Goal: Communication & Community: Answer question/provide support

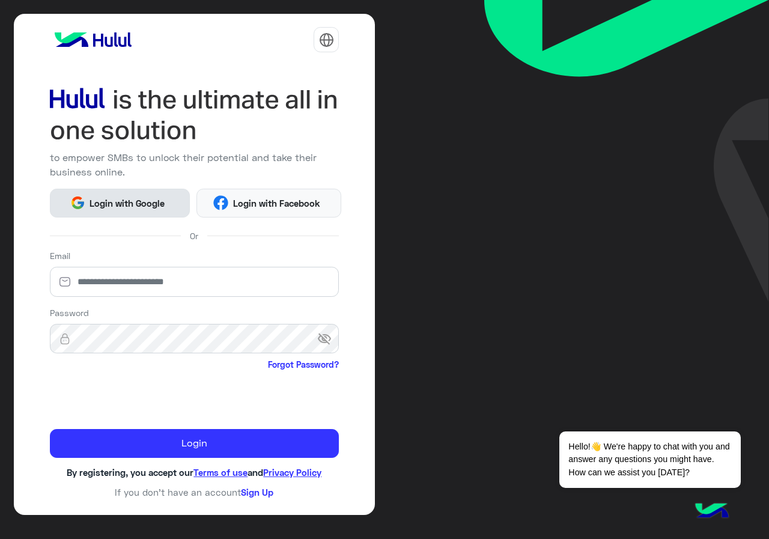
click at [135, 213] on button "Login with Google" at bounding box center [120, 203] width 140 height 29
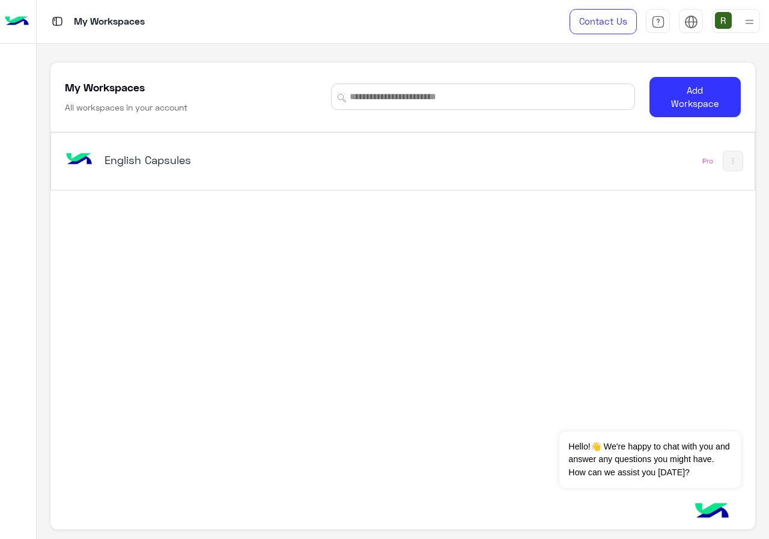
click at [404, 149] on div "English Capsules" at bounding box center [266, 161] width 408 height 35
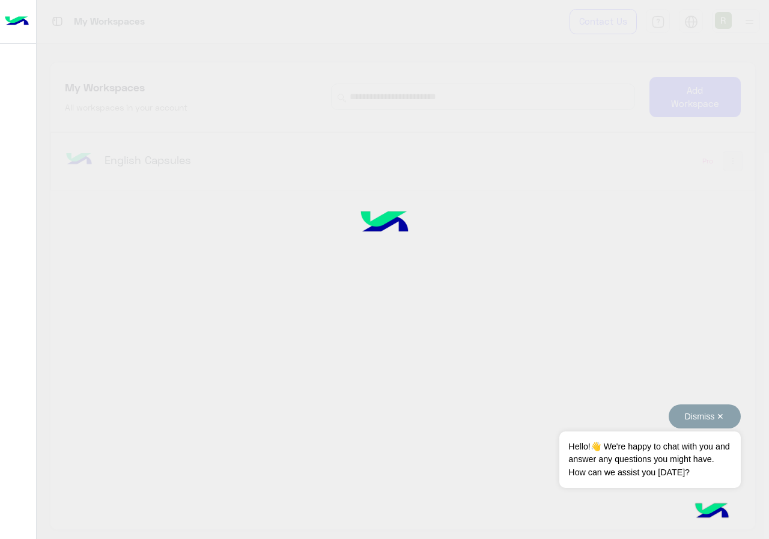
click at [717, 414] on button "Dismiss ✕" at bounding box center [705, 416] width 72 height 24
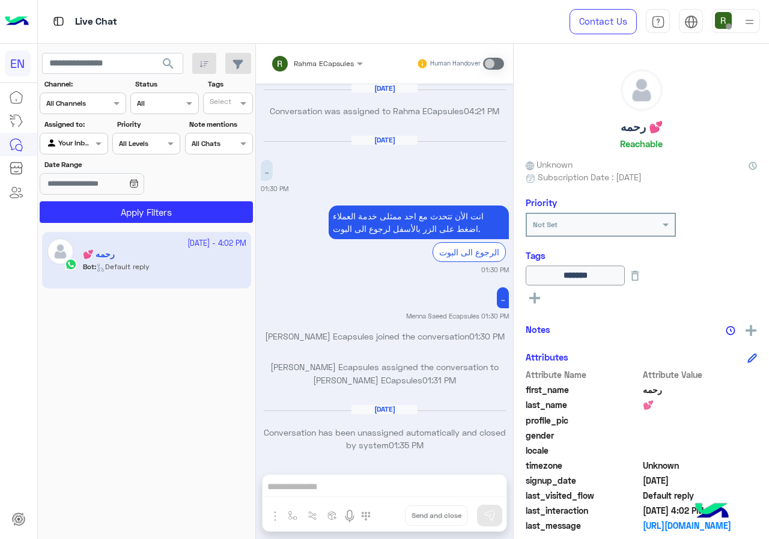
scroll to position [765, 0]
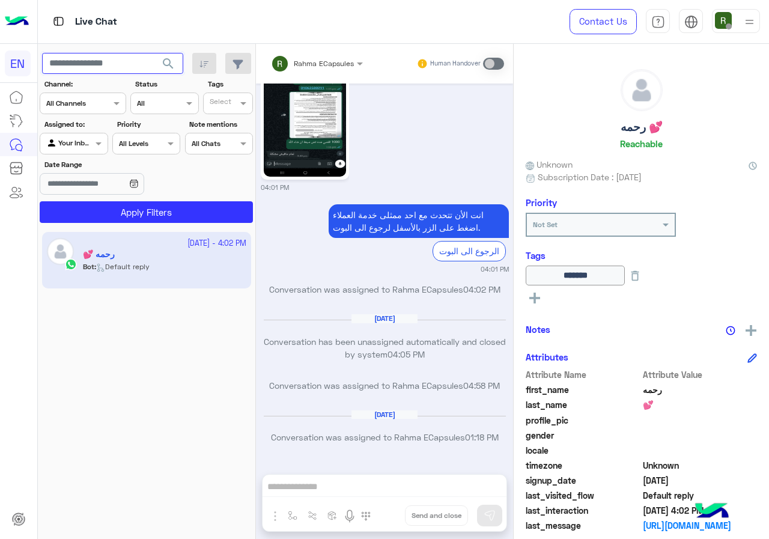
paste input "**********"
type input "**********"
click at [168, 70] on span "search" at bounding box center [168, 63] width 14 height 14
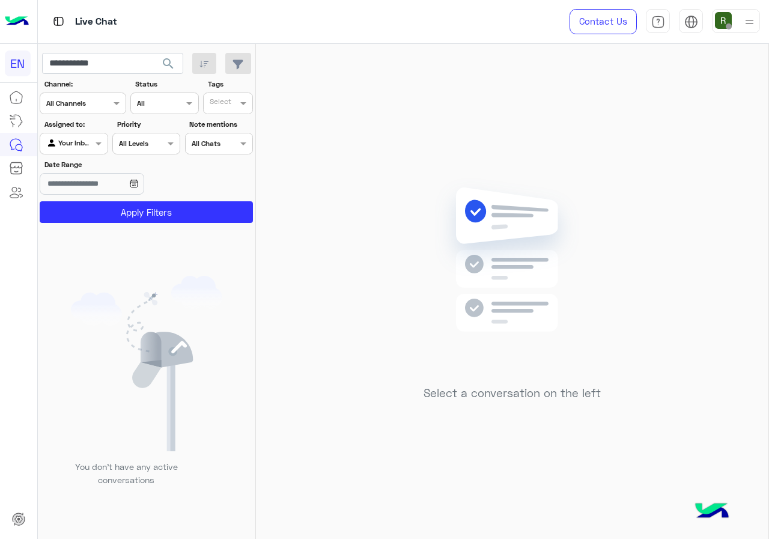
click at [79, 144] on div at bounding box center [73, 141] width 67 height 11
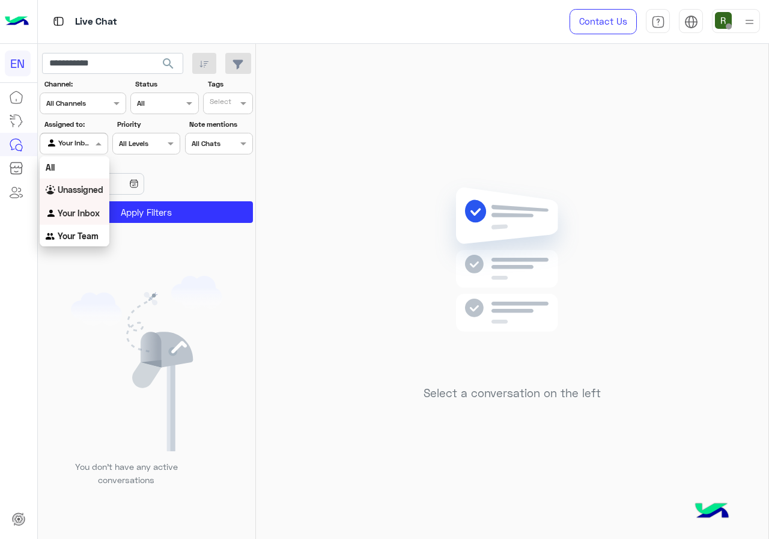
click at [80, 186] on b "Unassigned" at bounding box center [81, 189] width 46 height 10
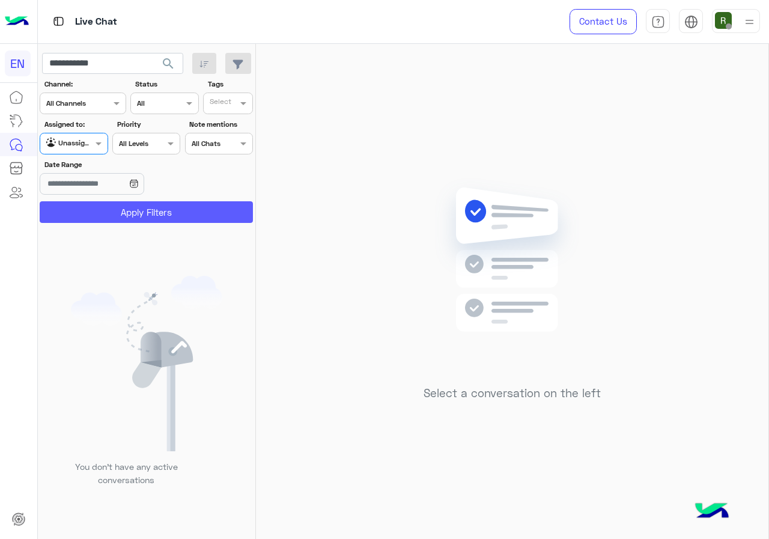
click at [86, 207] on button "Apply Filters" at bounding box center [146, 212] width 213 height 22
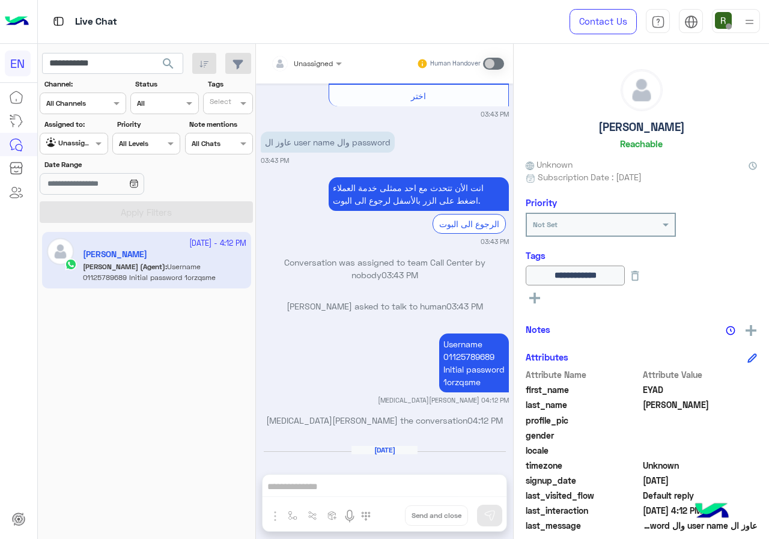
scroll to position [973, 0]
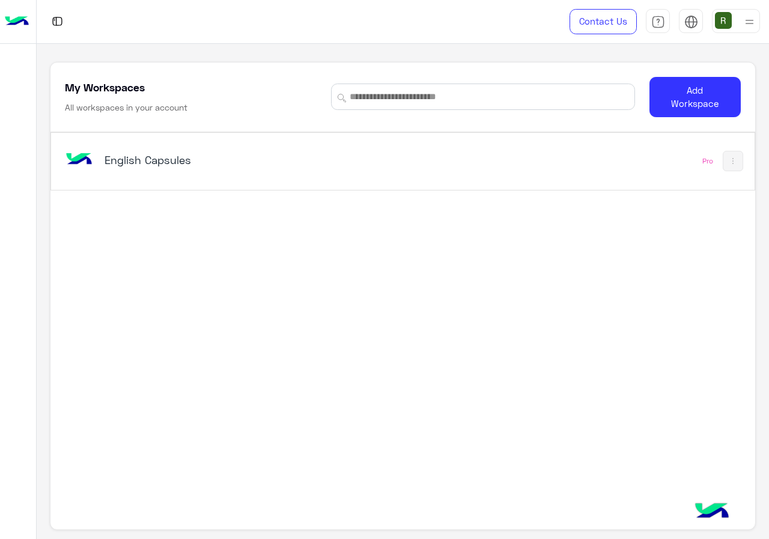
click at [246, 164] on h5 "English Capsules" at bounding box center [227, 160] width 245 height 14
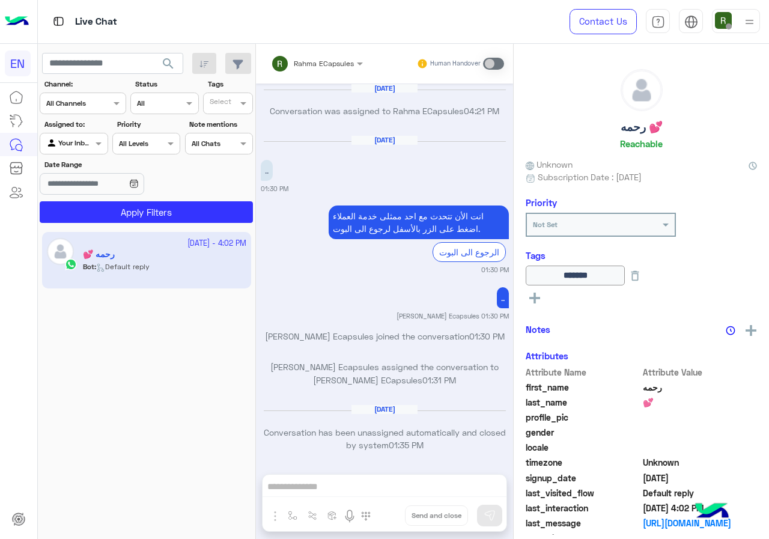
scroll to position [765, 0]
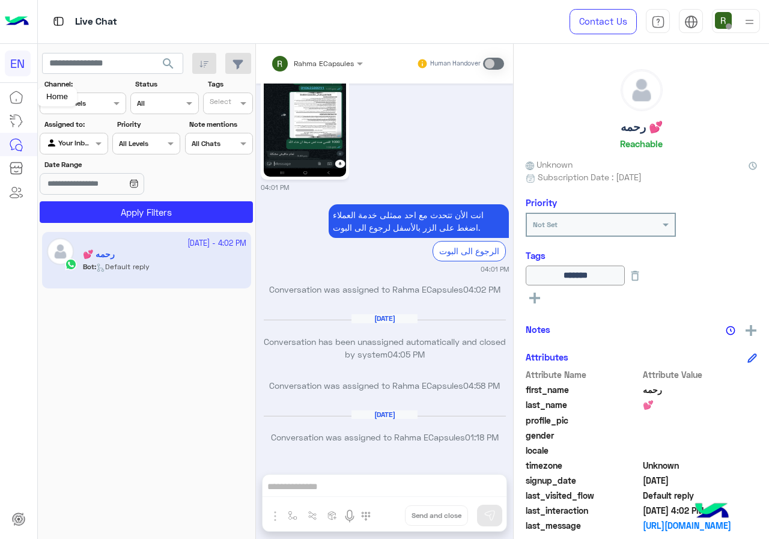
click at [62, 105] on div "Home" at bounding box center [57, 96] width 40 height 19
click at [79, 106] on input "text" at bounding box center [68, 102] width 44 height 11
click at [86, 153] on b "WhatsApp" at bounding box center [81, 150] width 41 height 10
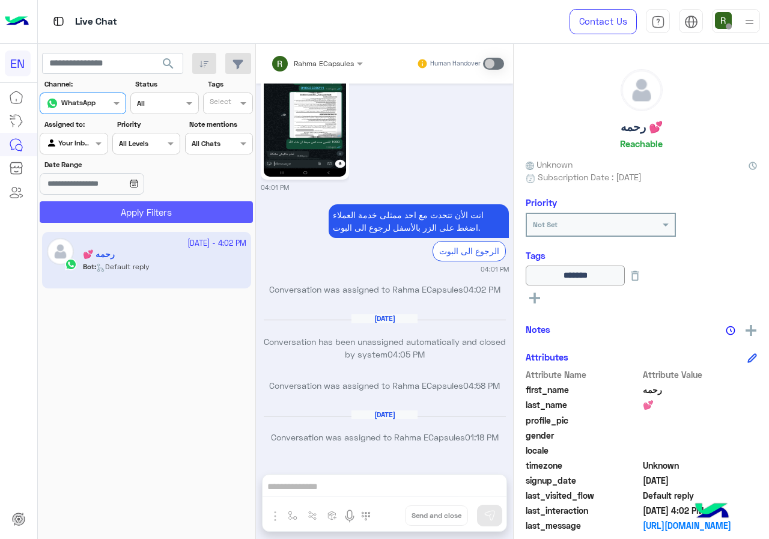
click at [112, 220] on button "Apply Filters" at bounding box center [146, 212] width 213 height 22
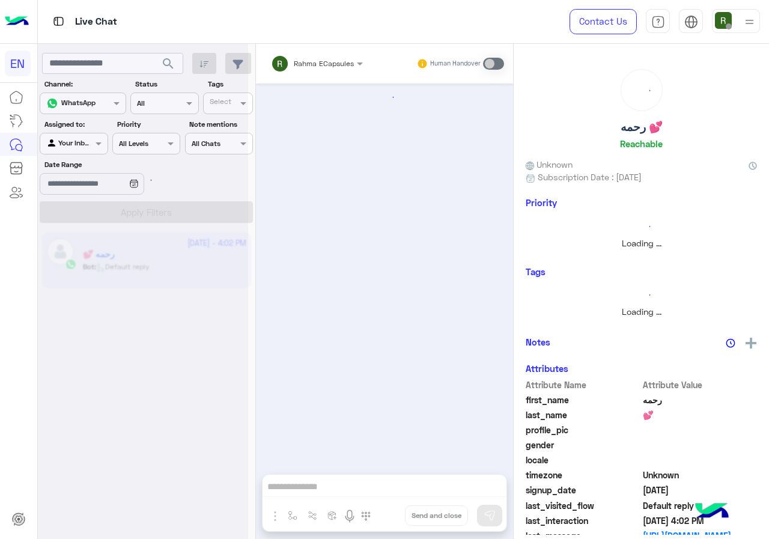
scroll to position [0, 0]
click at [82, 133] on div at bounding box center [143, 274] width 210 height 539
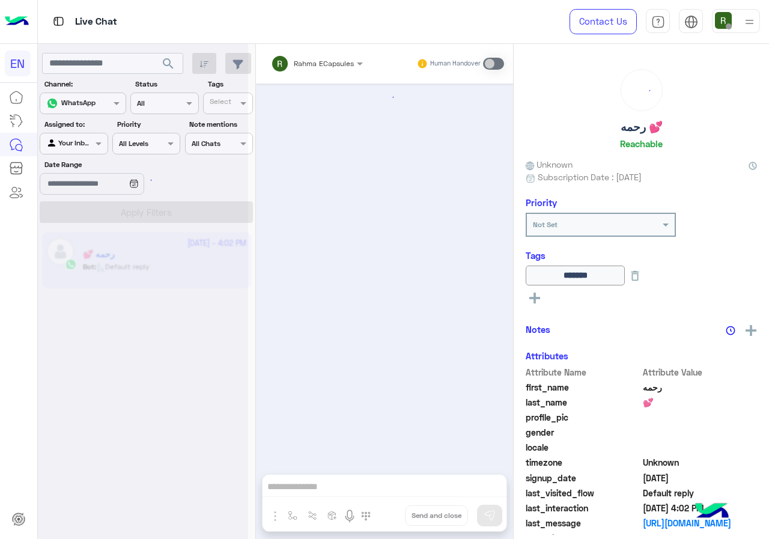
click at [82, 145] on div at bounding box center [73, 141] width 67 height 11
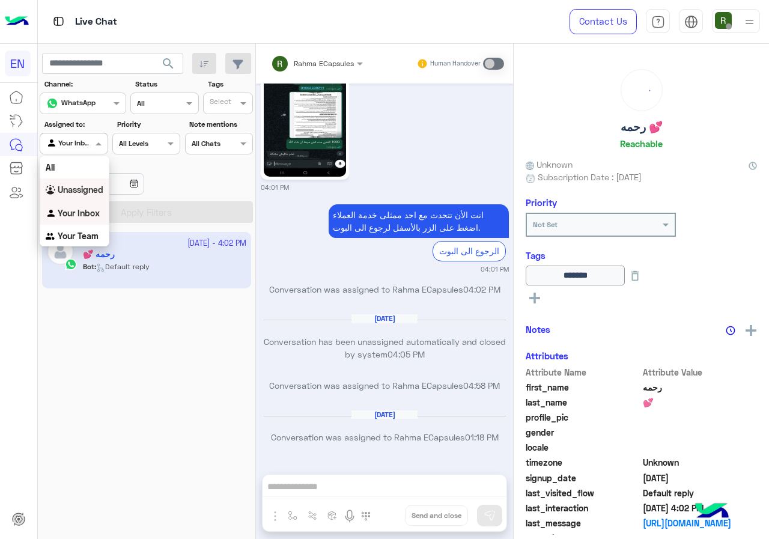
click at [85, 195] on div "Unassigned" at bounding box center [75, 189] width 70 height 23
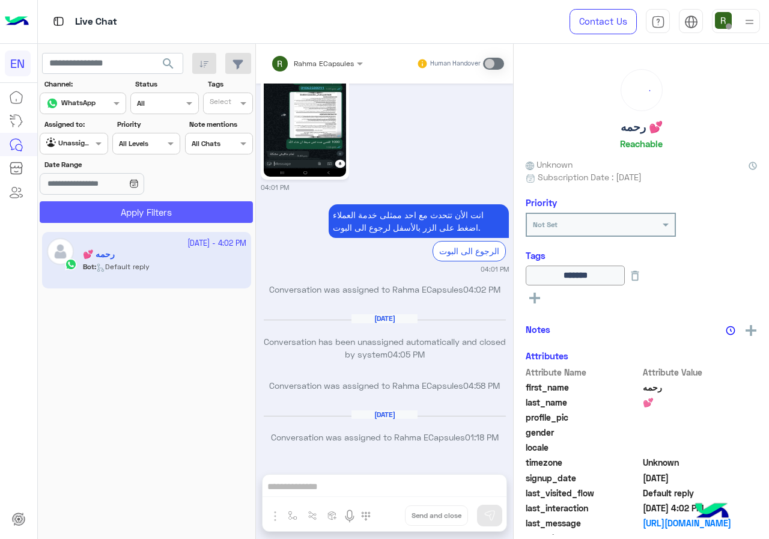
click at [89, 210] on button "Apply Filters" at bounding box center [146, 212] width 213 height 22
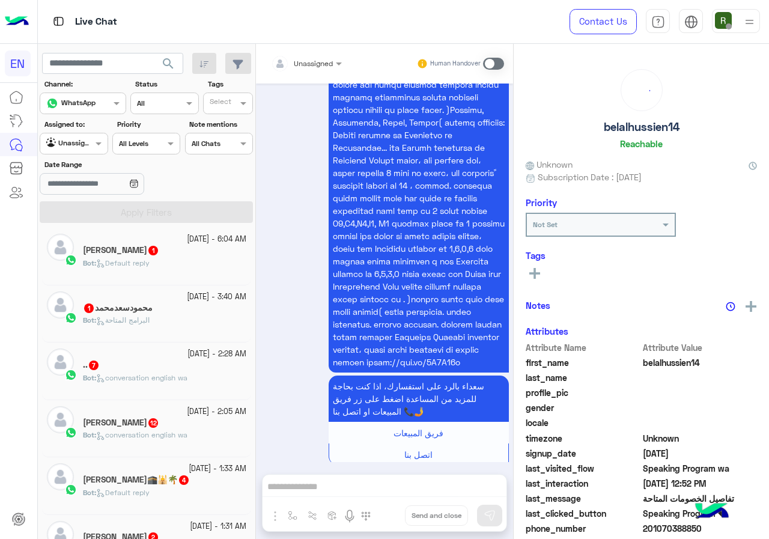
scroll to position [300, 0]
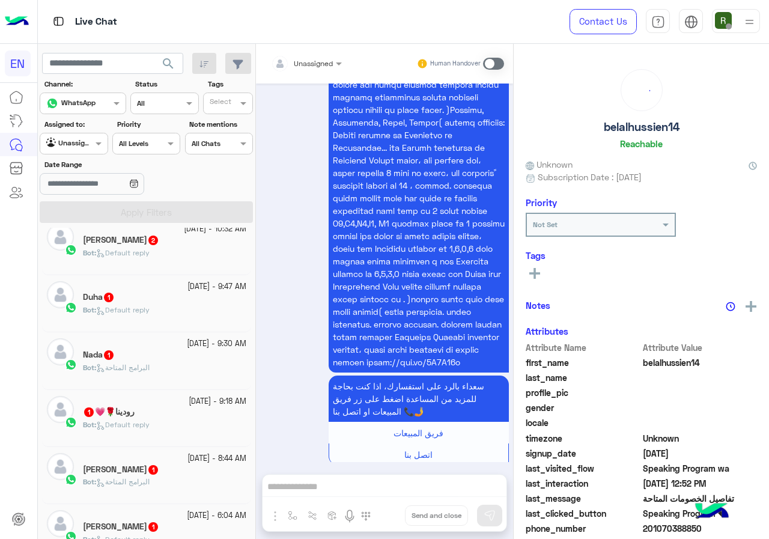
click at [99, 151] on div "Agent Filter Unassigned" at bounding box center [74, 144] width 68 height 22
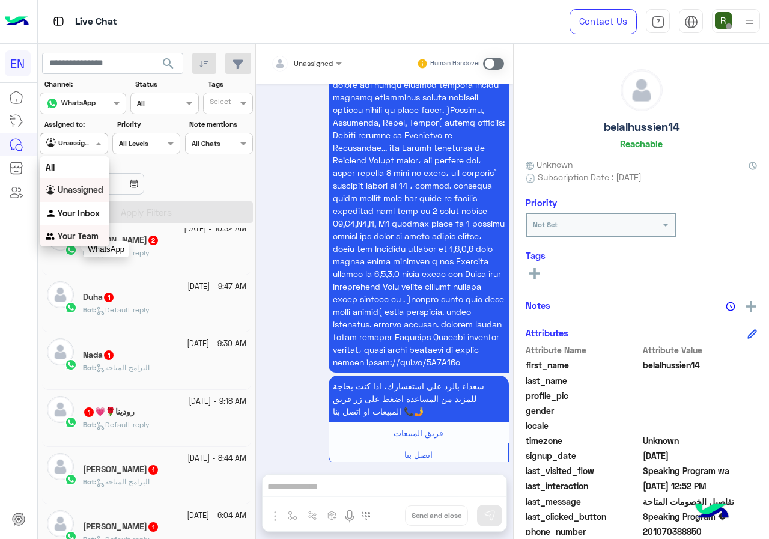
click at [73, 237] on b "Your Team" at bounding box center [78, 236] width 41 height 10
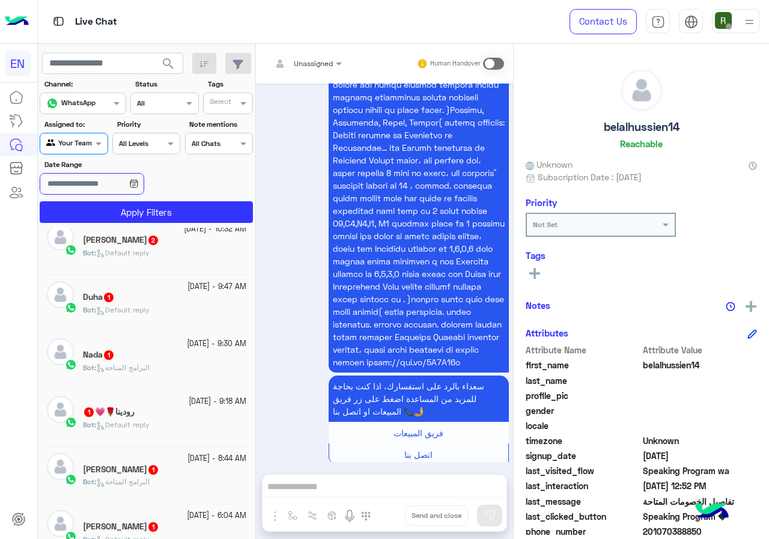
click at [113, 189] on input "Date Range" at bounding box center [92, 184] width 104 height 22
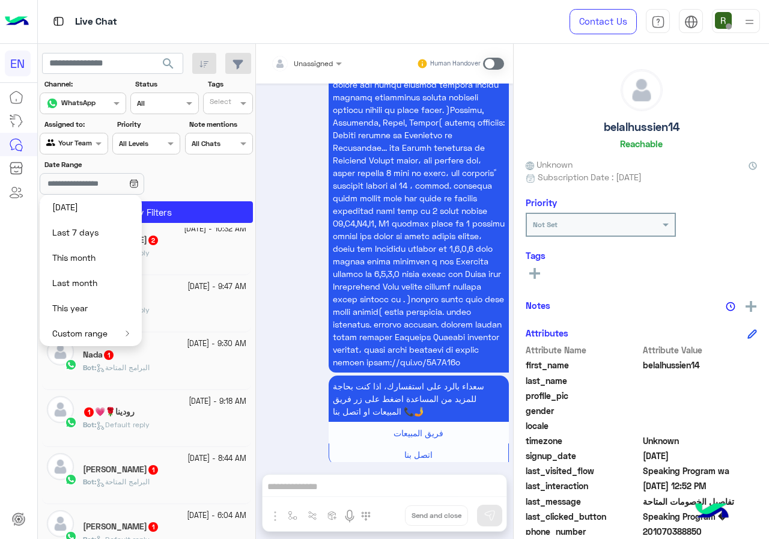
click at [113, 200] on button "Yesterday" at bounding box center [91, 207] width 102 height 25
type input "**********"
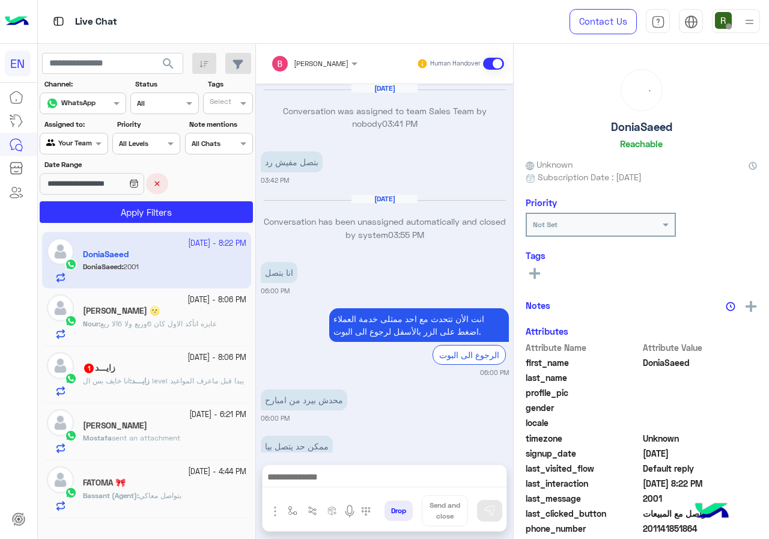
scroll to position [640, 0]
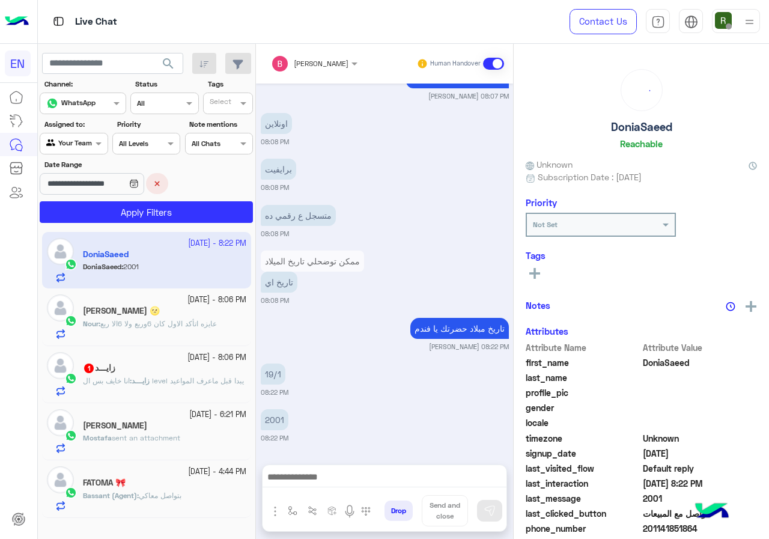
click at [158, 183] on button "×" at bounding box center [157, 183] width 22 height 21
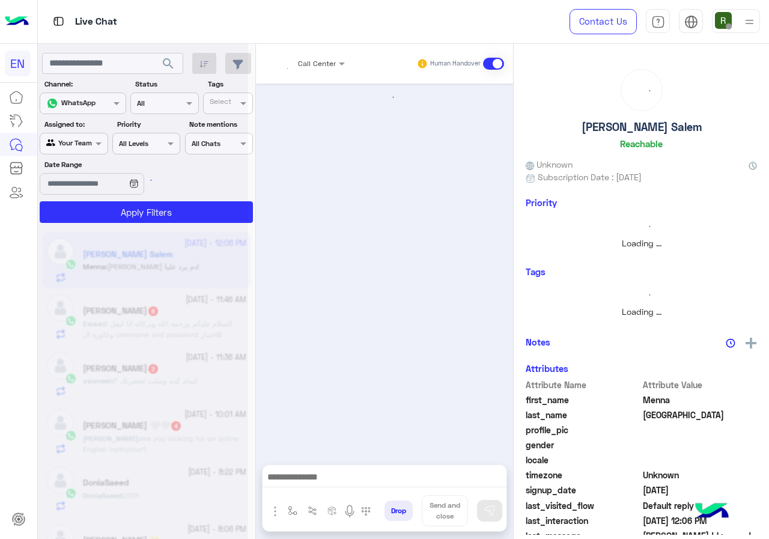
click at [188, 214] on div at bounding box center [143, 274] width 210 height 539
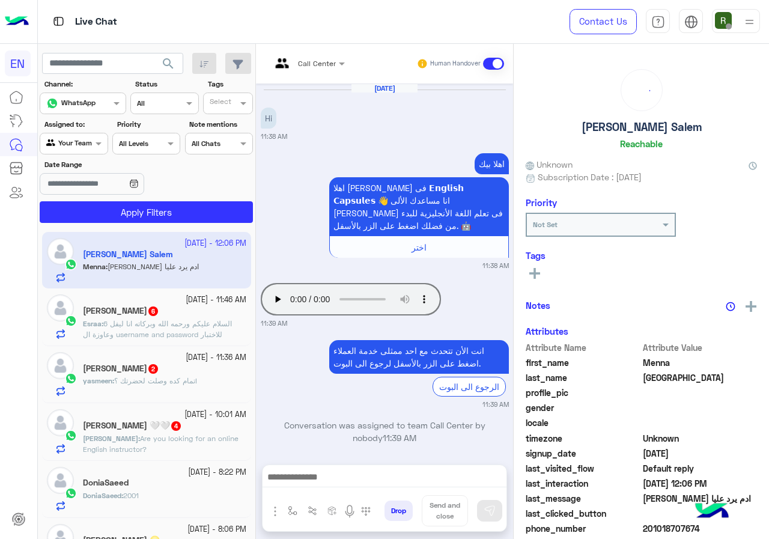
scroll to position [87, 0]
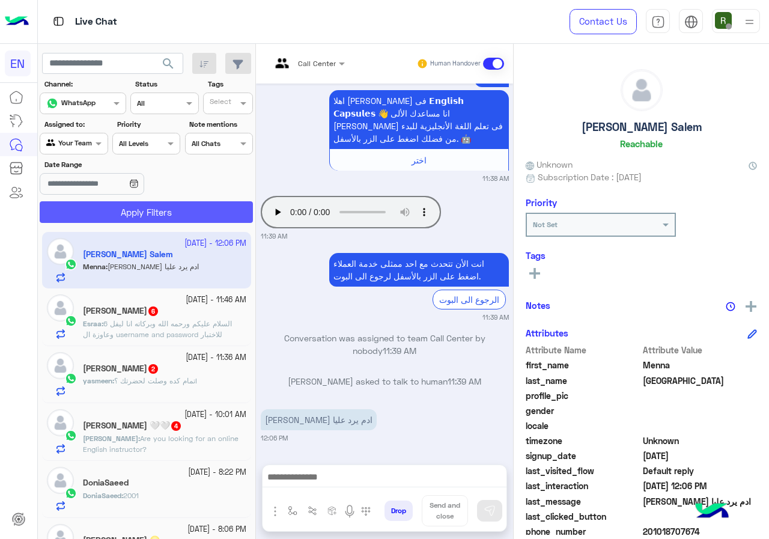
click at [188, 214] on button "Apply Filters" at bounding box center [146, 212] width 213 height 22
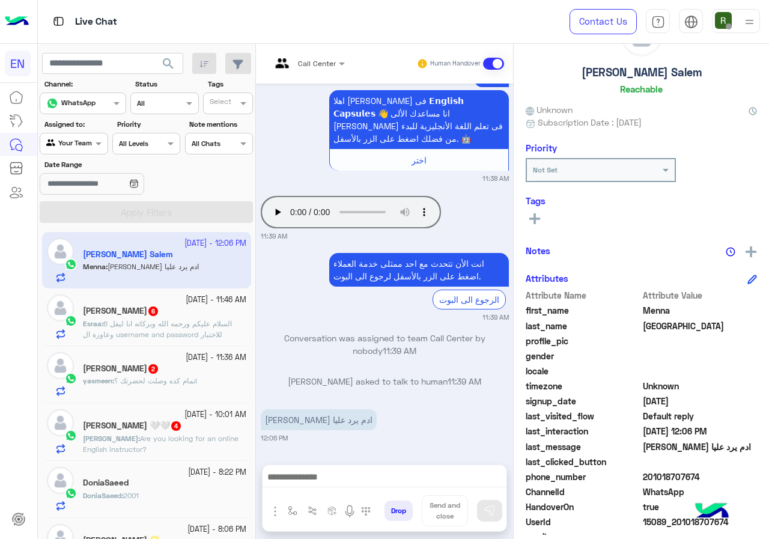
scroll to position [108, 0]
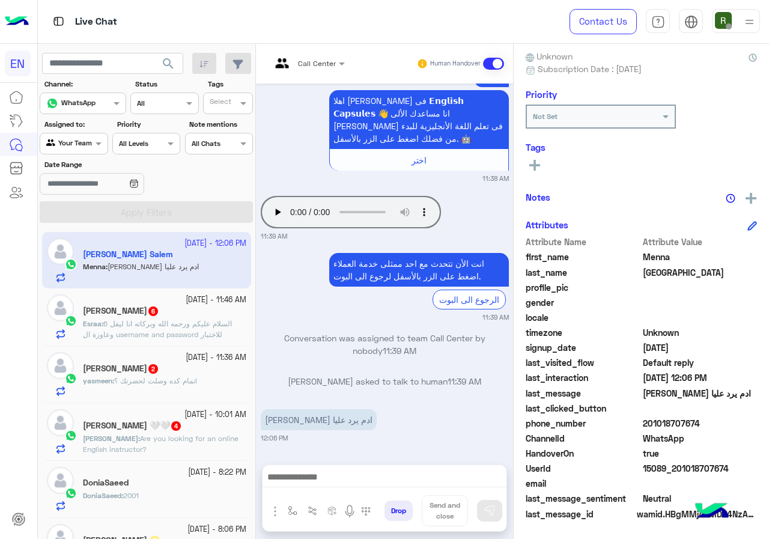
drag, startPoint x: 644, startPoint y: 426, endPoint x: 714, endPoint y: 420, distance: 69.3
click at [714, 420] on span "201018707674" at bounding box center [700, 423] width 115 height 13
copy span "01018707674"
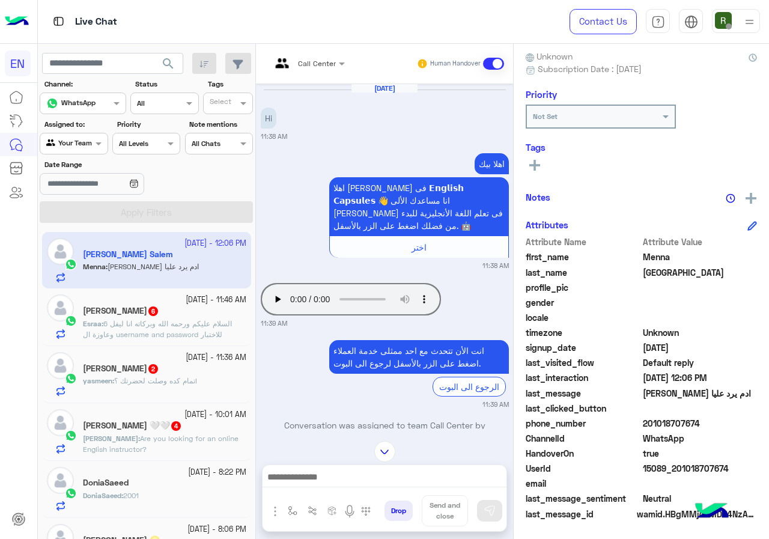
click at [271, 320] on small "11:39 AM" at bounding box center [274, 323] width 26 height 10
drag, startPoint x: 643, startPoint y: 424, endPoint x: 716, endPoint y: 422, distance: 73.3
click at [716, 422] on span "201018707674" at bounding box center [700, 423] width 115 height 13
click at [688, 422] on span "201018707674" at bounding box center [700, 423] width 115 height 13
drag, startPoint x: 646, startPoint y: 423, endPoint x: 719, endPoint y: 423, distance: 73.3
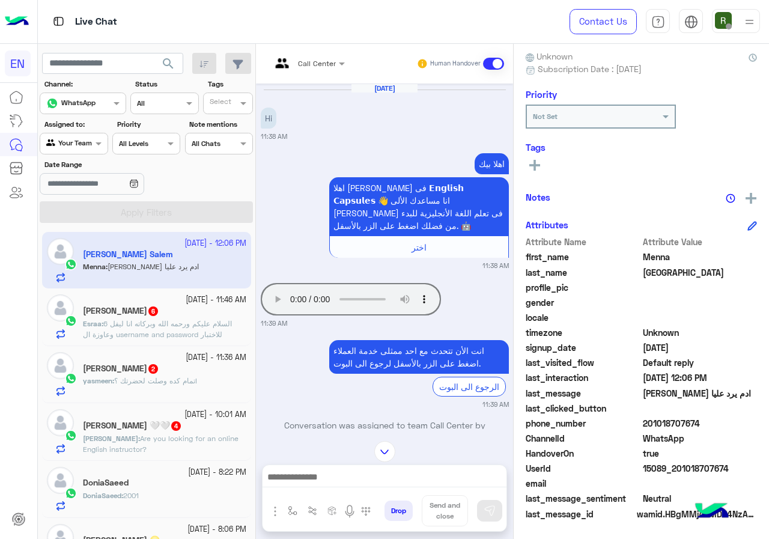
click at [719, 423] on span "201018707674" at bounding box center [700, 423] width 115 height 13
copy span "01018707674"
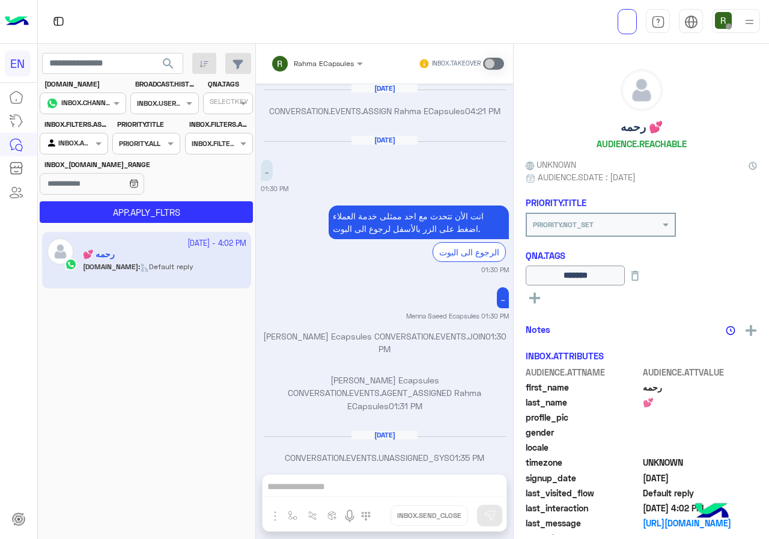
scroll to position [753, 0]
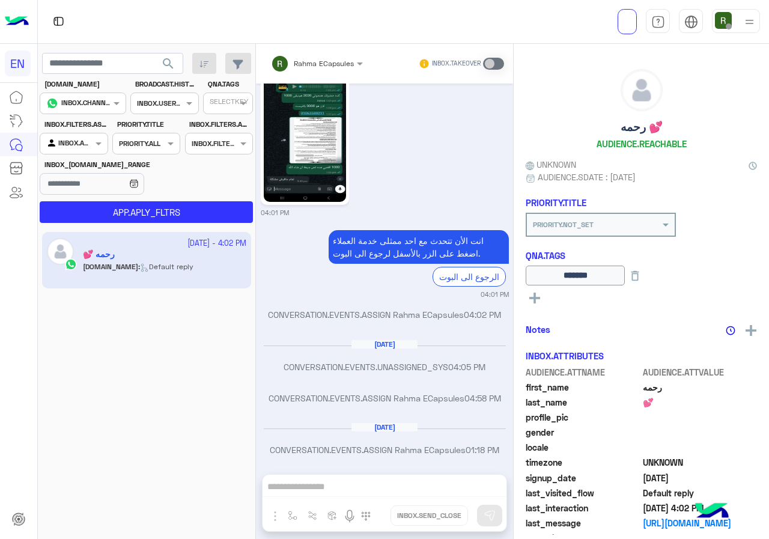
click at [91, 141] on div at bounding box center [73, 141] width 67 height 11
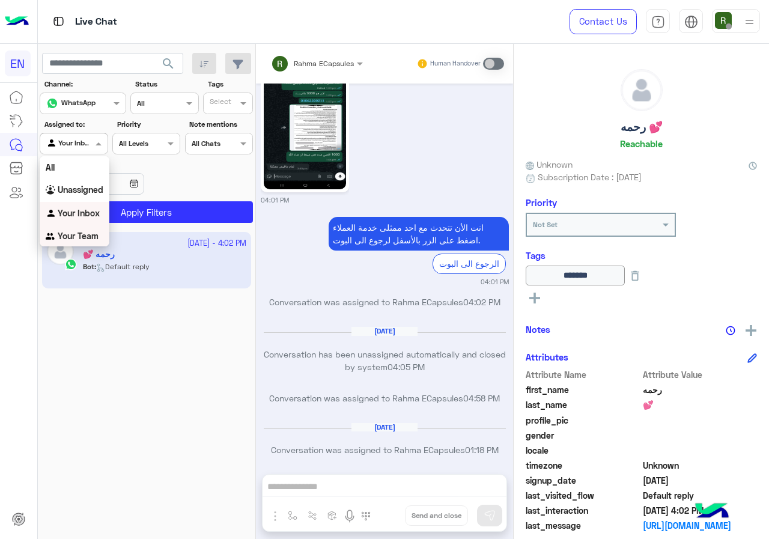
click at [99, 237] on div "Your Team" at bounding box center [75, 236] width 70 height 23
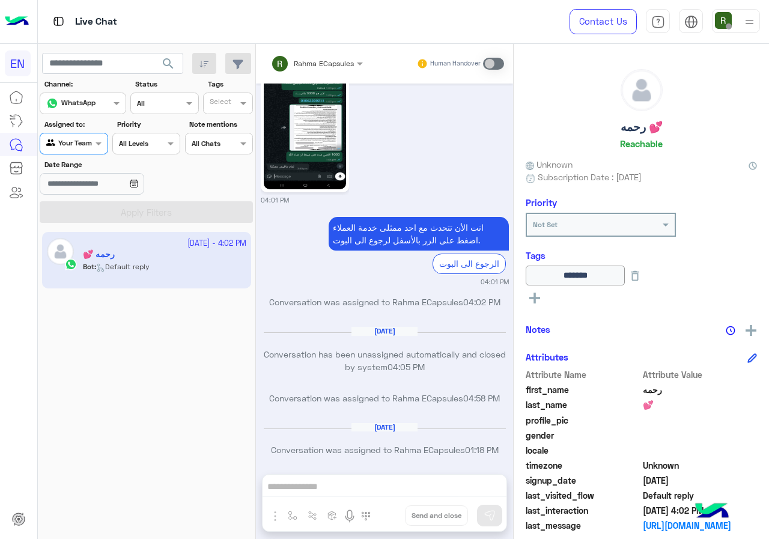
click at [157, 68] on button "search" at bounding box center [168, 66] width 29 height 26
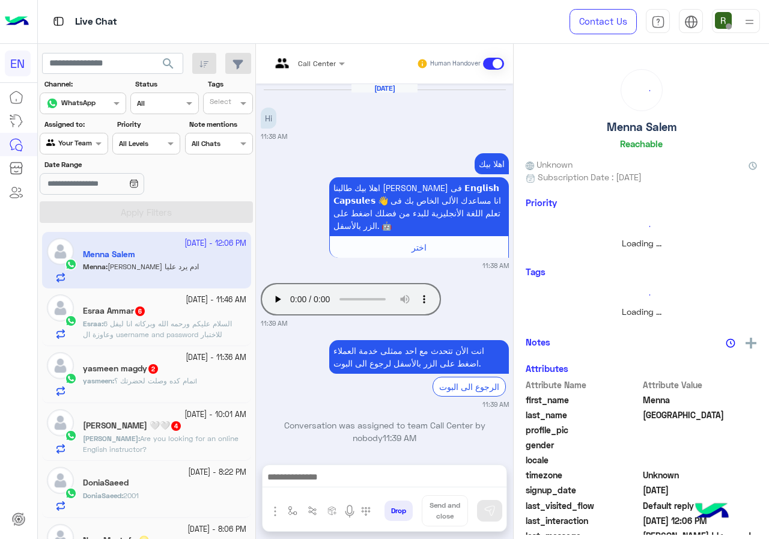
scroll to position [87, 0]
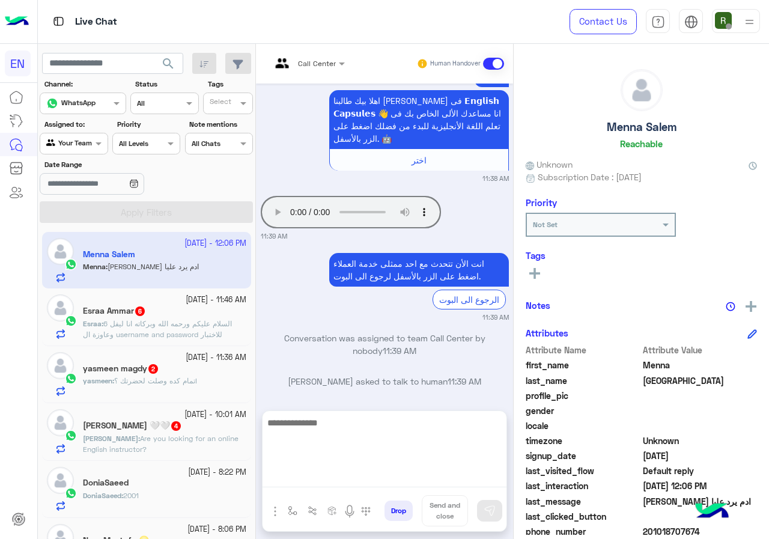
click at [369, 477] on textarea at bounding box center [384, 451] width 244 height 72
type textarea "*"
type textarea "**********"
click at [386, 426] on textarea "**********" at bounding box center [384, 451] width 244 height 72
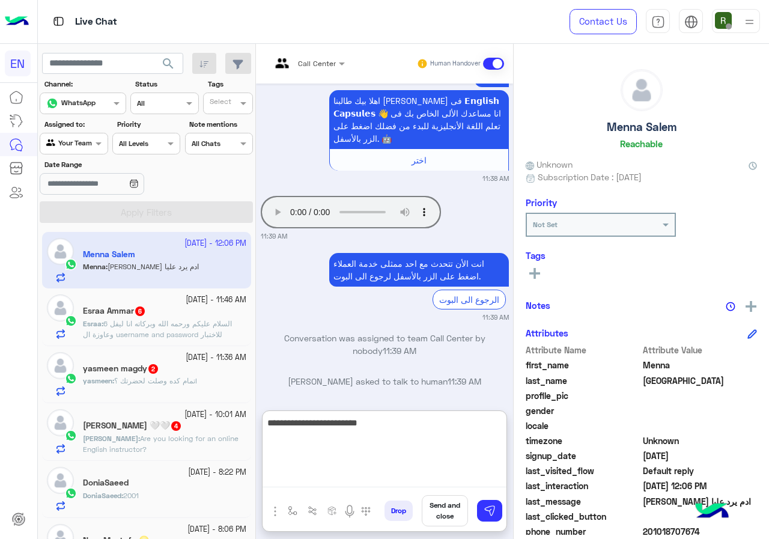
click at [386, 426] on textarea "**********" at bounding box center [384, 451] width 244 height 72
type textarea "*"
click at [371, 438] on textarea "**********" at bounding box center [384, 451] width 244 height 72
type textarea "**********"
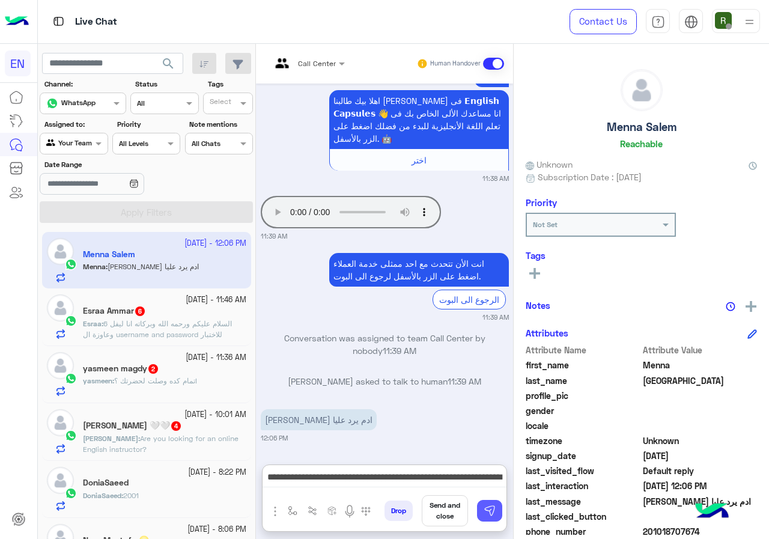
click at [494, 515] on img at bounding box center [490, 511] width 12 height 12
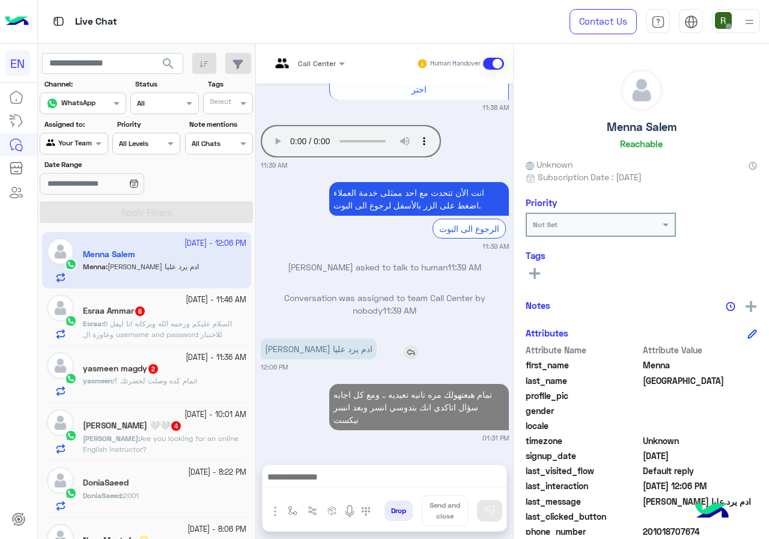
scroll to position [158, 0]
drag, startPoint x: 368, startPoint y: 478, endPoint x: 318, endPoint y: 404, distance: 89.1
click at [318, 404] on div "Call Center Human Handover Oct 2, 2025 Hi 11:38 AM اهلا بيك اهلا بيك طالبنا الع…" at bounding box center [384, 294] width 257 height 500
click at [449, 408] on p "تمام هبعتهولك مره تانيه تعيديه .. ومع كل اجابه سؤال اتاكدي انك بتدوسي انسر وبعد…" at bounding box center [419, 407] width 180 height 46
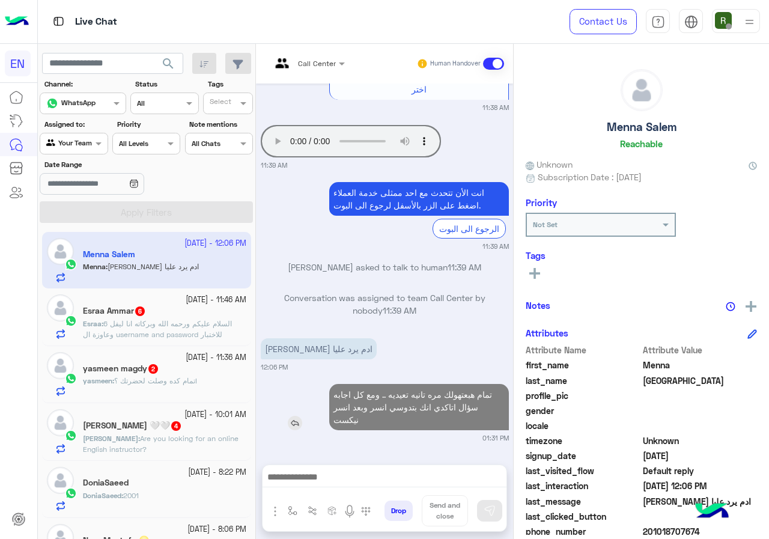
click at [449, 408] on p "تمام هبعتهولك مره تانيه تعيديه .. ومع كل اجابه سؤال اتاكدي انك بتدوسي انسر وبعد…" at bounding box center [419, 407] width 180 height 46
copy app-msgs-text
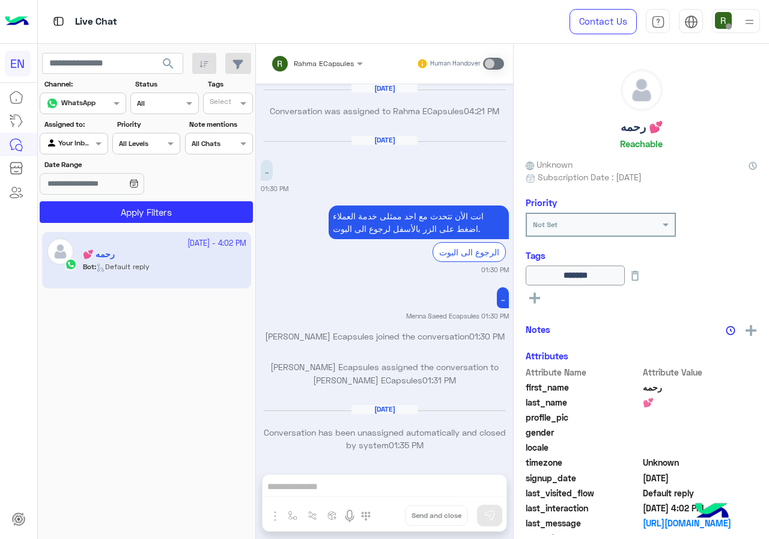
scroll to position [765, 0]
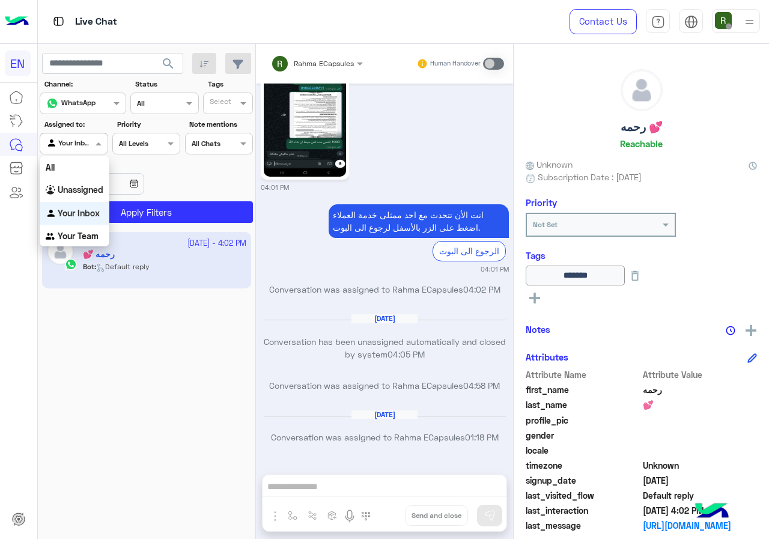
click at [92, 141] on span at bounding box center [99, 143] width 15 height 13
click at [82, 240] on b "Your Team" at bounding box center [78, 236] width 41 height 10
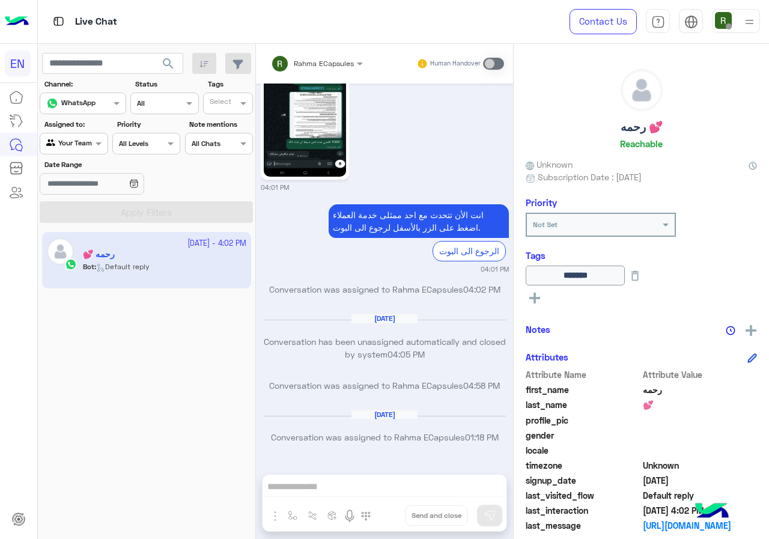
click at [168, 62] on span "search" at bounding box center [168, 63] width 14 height 14
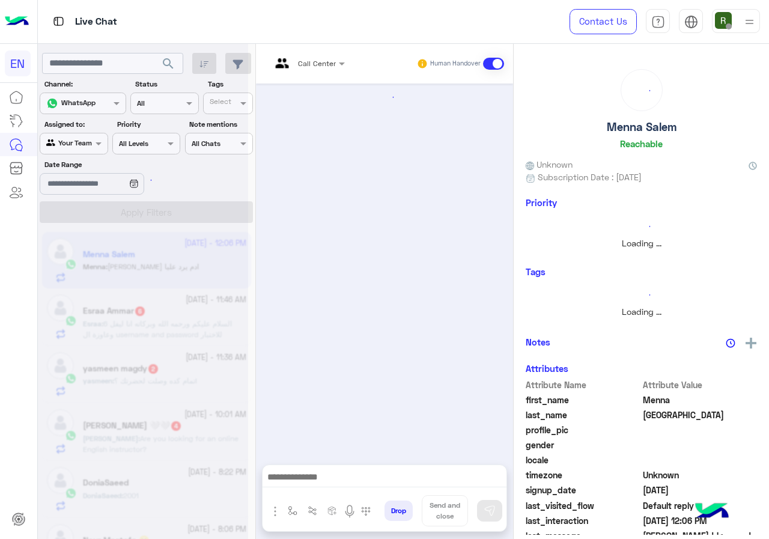
scroll to position [87, 0]
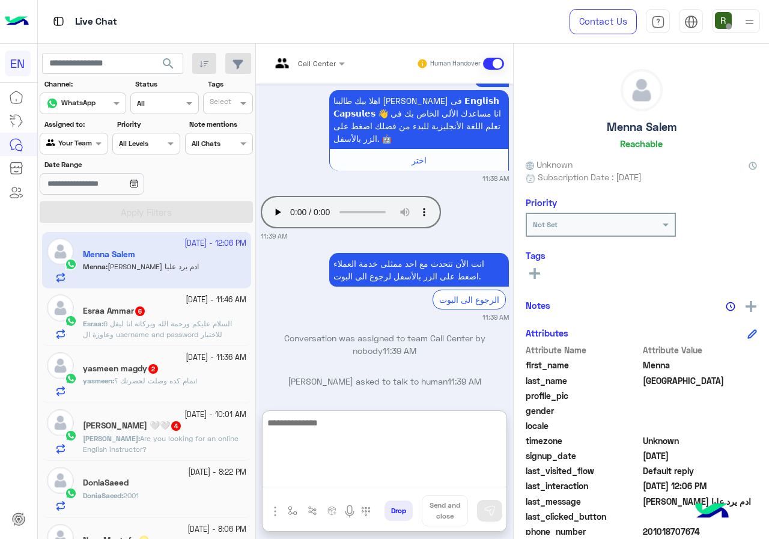
paste textarea "**********"
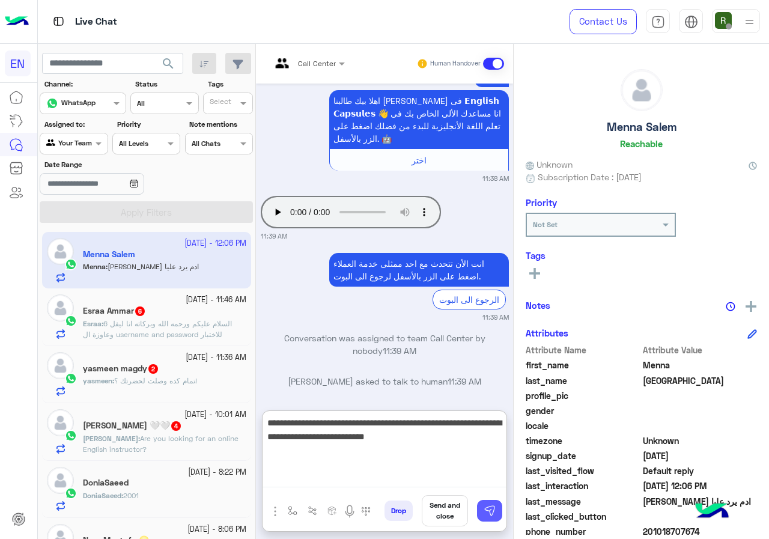
type textarea "**********"
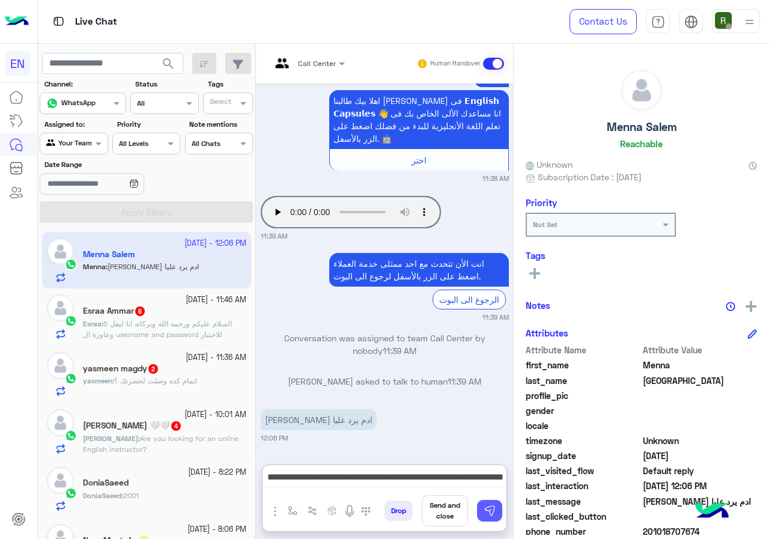
click at [501, 518] on button at bounding box center [489, 511] width 25 height 22
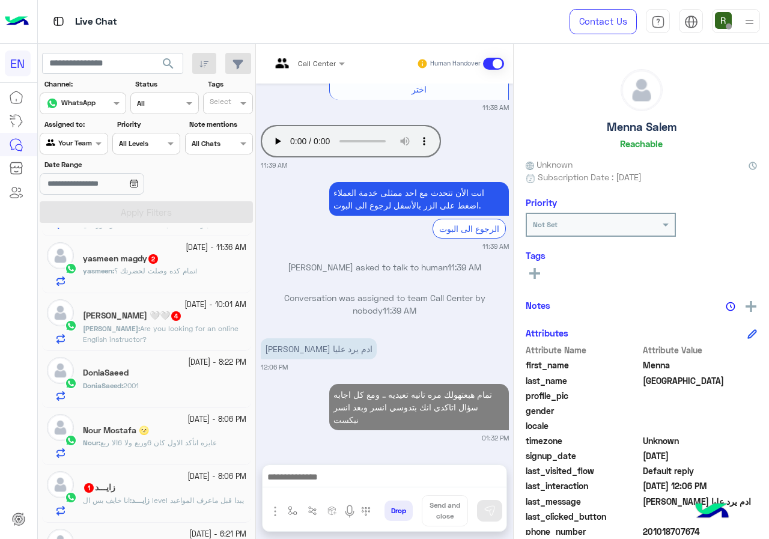
scroll to position [0, 0]
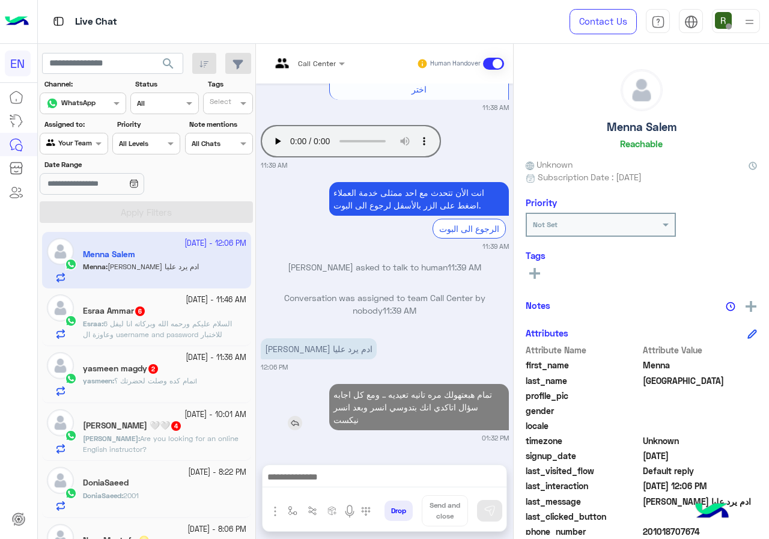
click at [425, 397] on p "تمام هبعتهولك مره تانيه تعيديه .. ومع كل اجابه سؤال اتاكدي انك بتدوسي انسر وبعد…" at bounding box center [419, 407] width 180 height 46
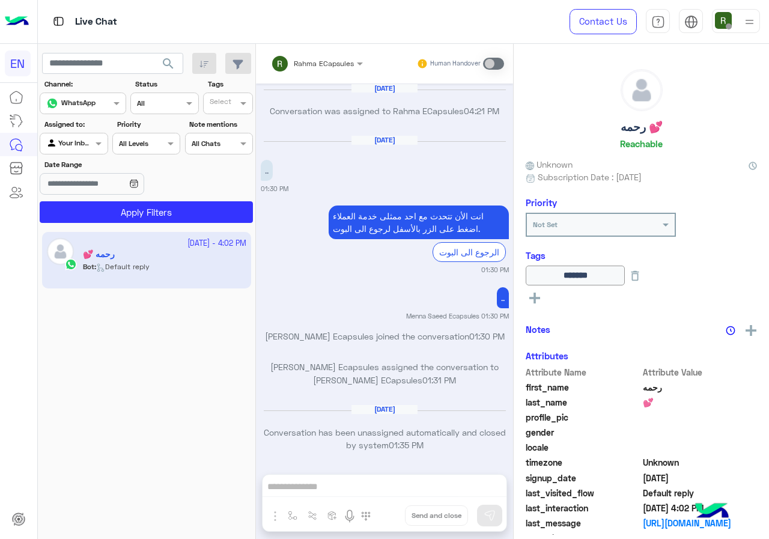
scroll to position [765, 0]
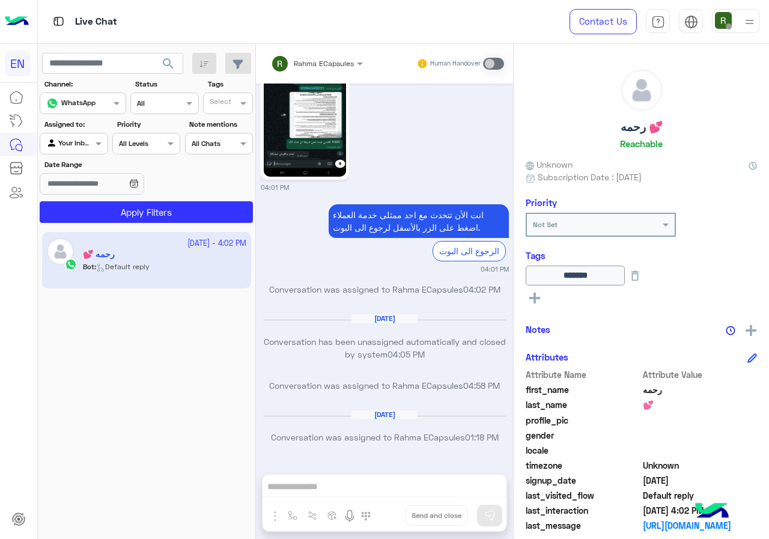
click at [77, 146] on div at bounding box center [73, 141] width 67 height 11
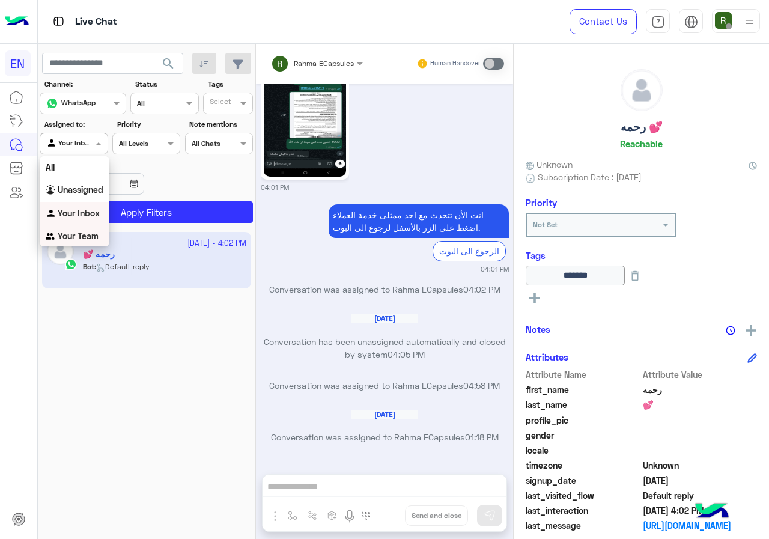
click at [74, 239] on b "Your Team" at bounding box center [78, 236] width 41 height 10
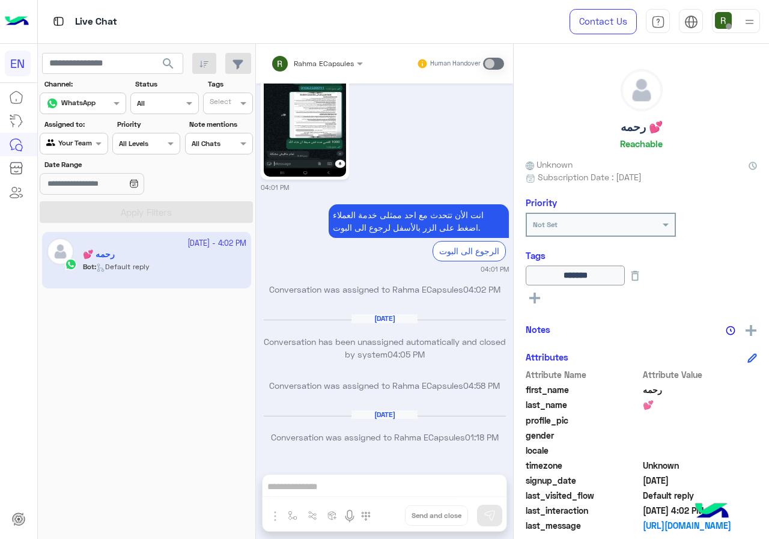
click at [173, 76] on button "search" at bounding box center [168, 66] width 29 height 26
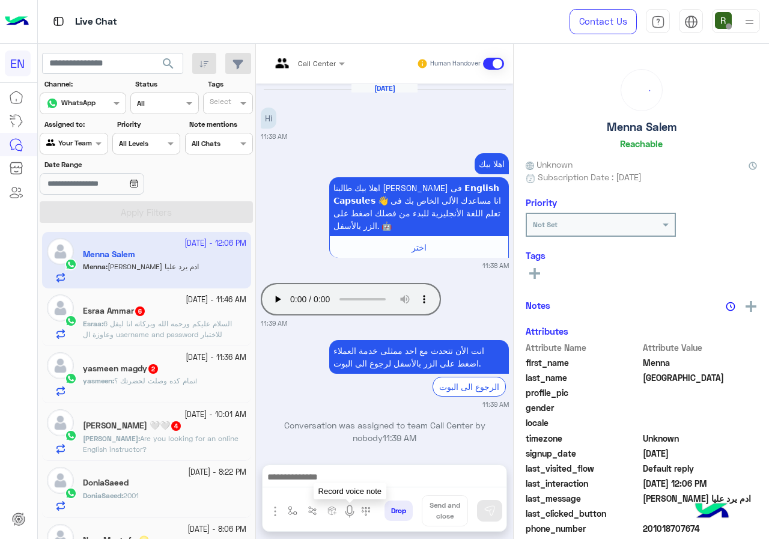
scroll to position [87, 0]
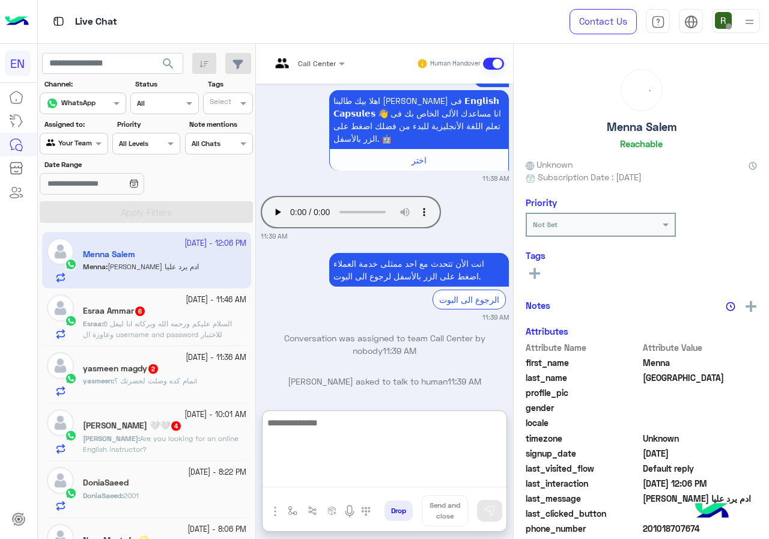
drag, startPoint x: 333, startPoint y: 489, endPoint x: 315, endPoint y: 476, distance: 22.3
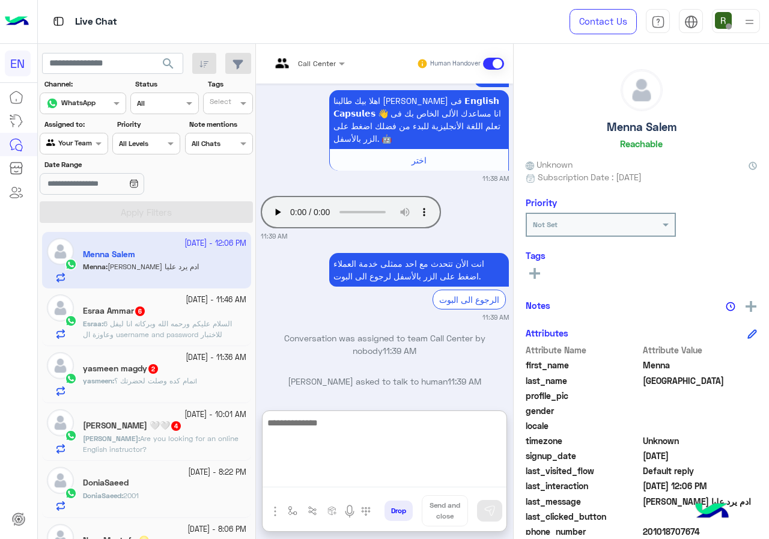
paste textarea "**********"
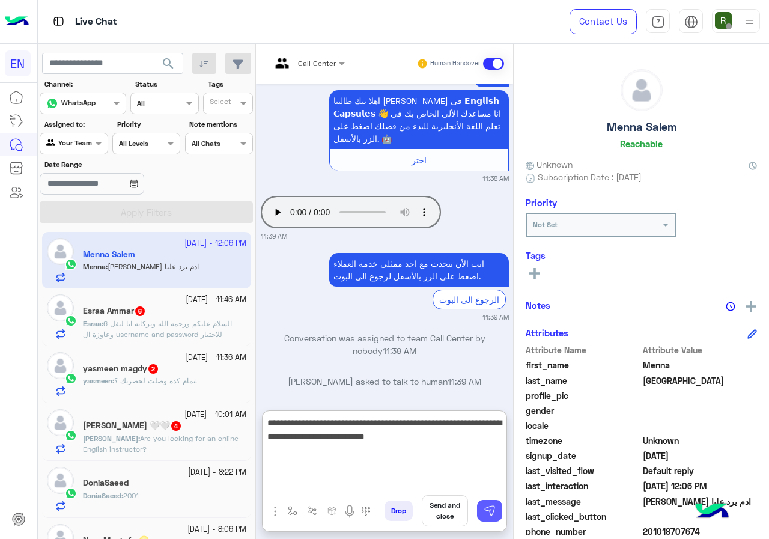
type textarea "**********"
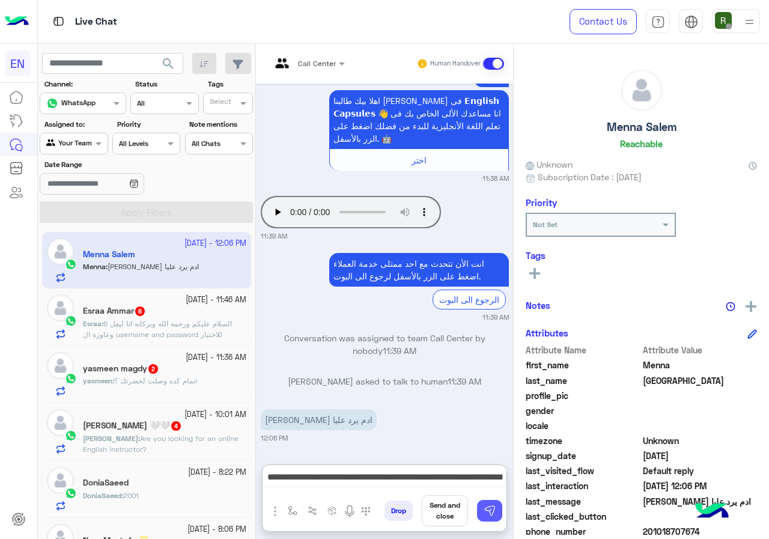
click at [485, 504] on button at bounding box center [489, 511] width 25 height 22
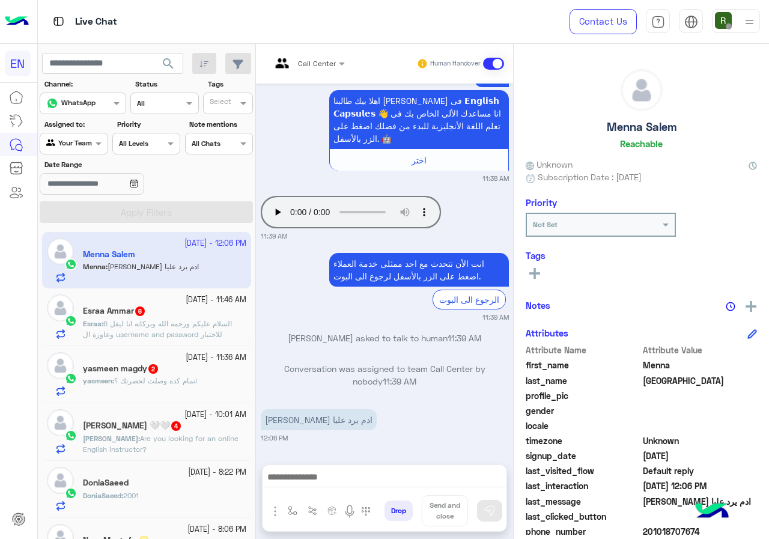
scroll to position [158, 0]
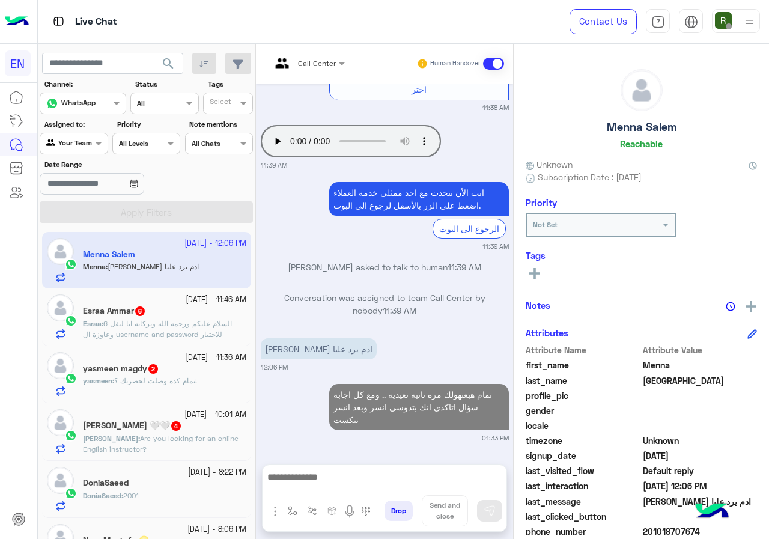
click at [92, 336] on span "السلام عليكم ورحمه الله وبركاته انا ليفل 6 وعاوزة ال username and password للاخ…" at bounding box center [157, 329] width 149 height 20
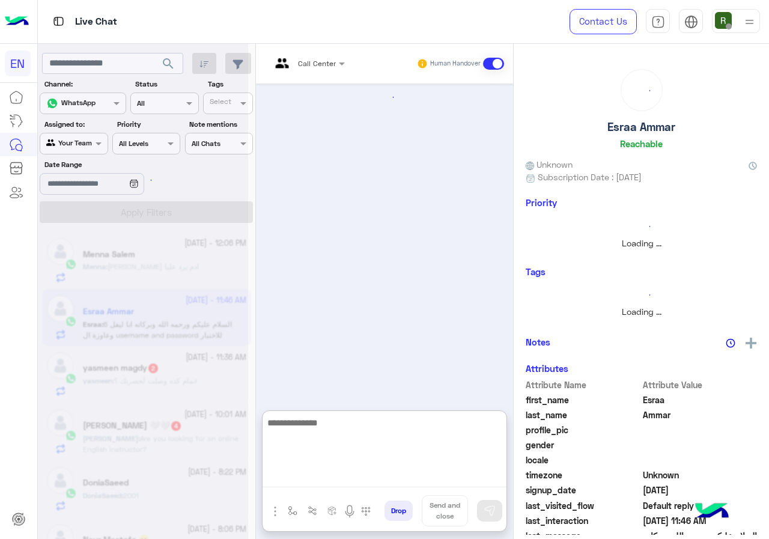
click at [330, 485] on textarea at bounding box center [384, 451] width 244 height 72
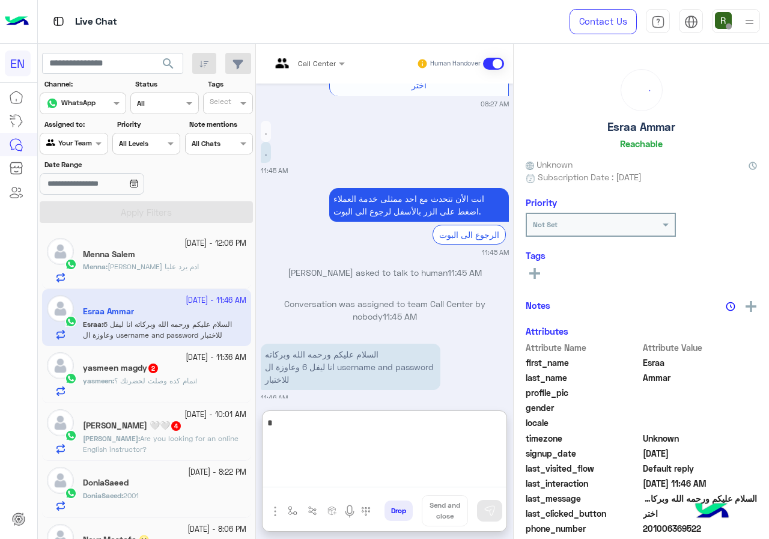
type textarea "**"
